Goal: Transaction & Acquisition: Subscribe to service/newsletter

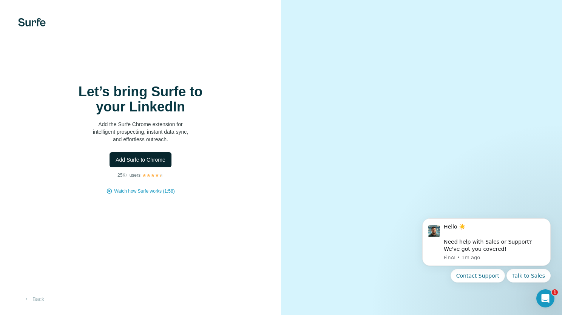
click at [138, 166] on button "Add Surfe to Chrome" at bounding box center [140, 159] width 62 height 15
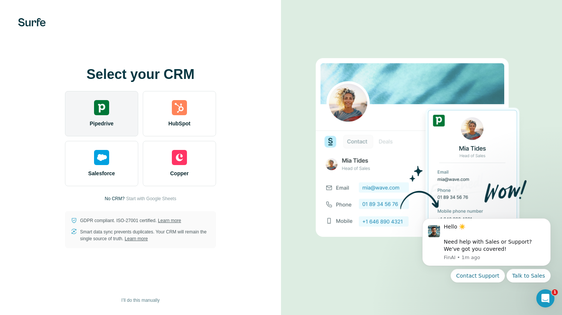
click at [122, 103] on div "Pipedrive" at bounding box center [101, 113] width 73 height 45
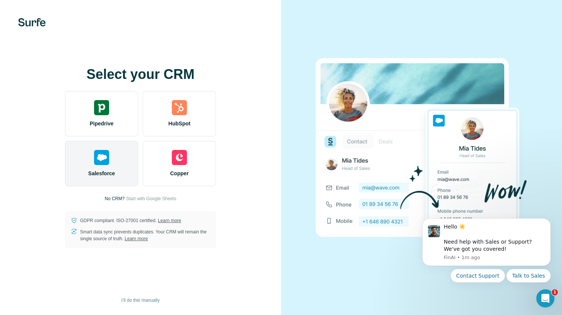
click at [101, 154] on img at bounding box center [101, 157] width 15 height 15
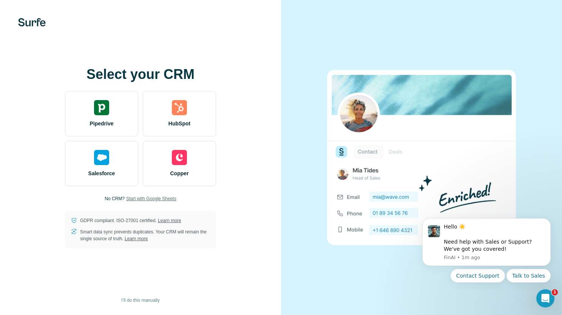
click at [151, 197] on span "Start with Google Sheets" at bounding box center [151, 198] width 50 height 7
